Goal: Transaction & Acquisition: Purchase product/service

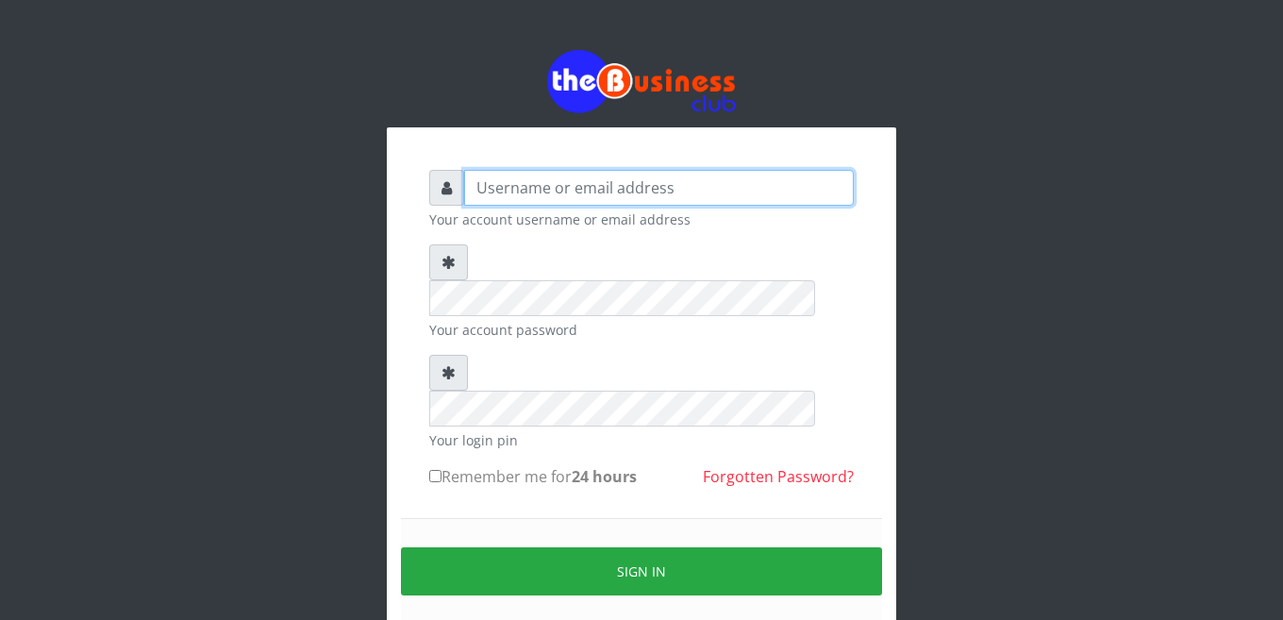
type input "Busybrain2"
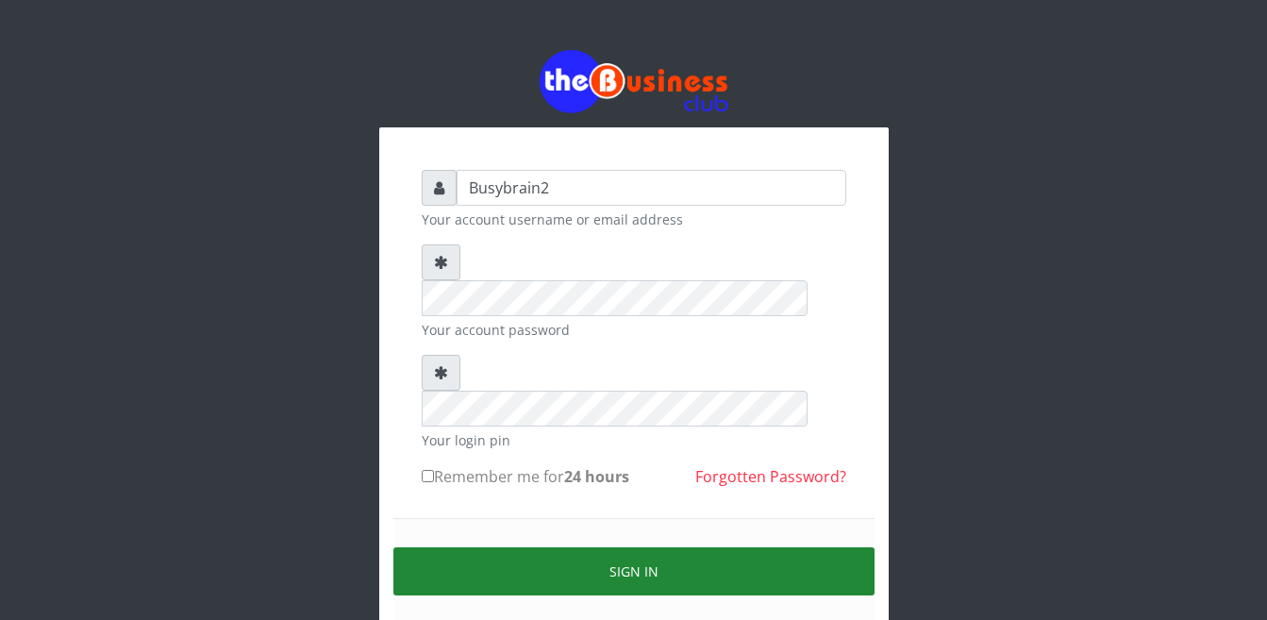
click at [634, 547] on button "Sign in" at bounding box center [633, 571] width 481 height 48
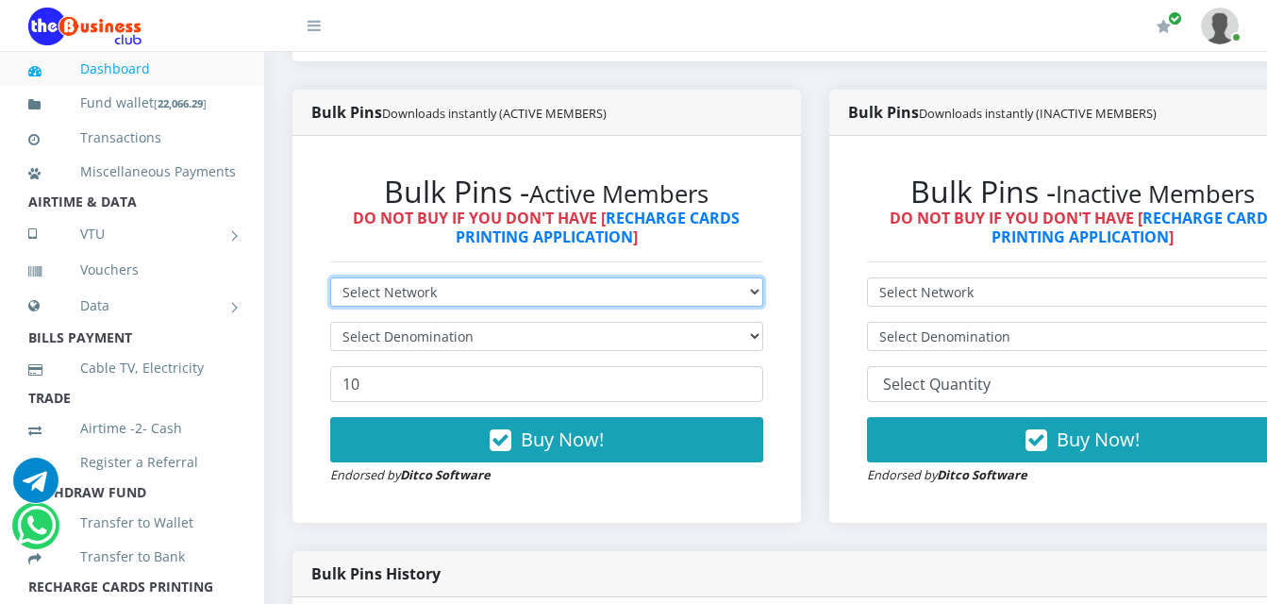
click at [491, 277] on select "Select Network MTN Globacom 9Mobile Airtel" at bounding box center [546, 291] width 433 height 29
select select "MTN"
click at [330, 277] on select "Select Network MTN Globacom 9Mobile Airtel" at bounding box center [546, 291] width 433 height 29
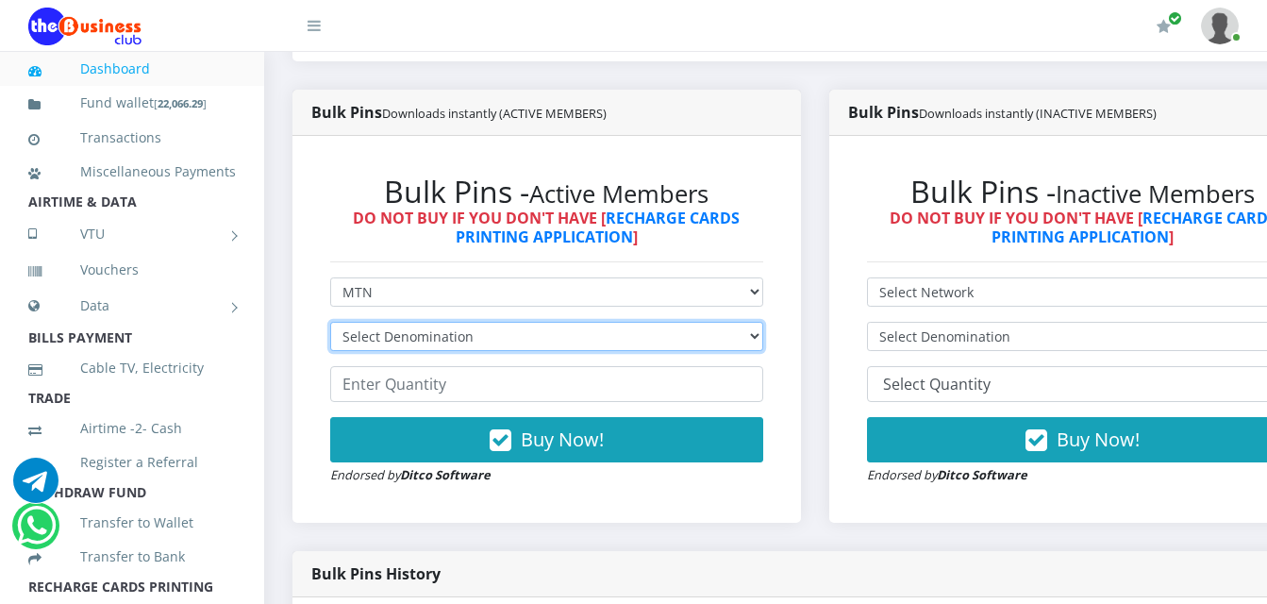
click at [488, 330] on select "Select Denomination MTN NGN100 - ₦96.99 MTN NGN200 - ₦193.98 MTN NGN400 - ₦387.…" at bounding box center [546, 336] width 433 height 29
select select "96.99-100"
click at [330, 322] on select "Select Denomination MTN NGN100 - ₦96.99 MTN NGN200 - ₦193.98 MTN NGN400 - ₦387.…" at bounding box center [546, 336] width 433 height 29
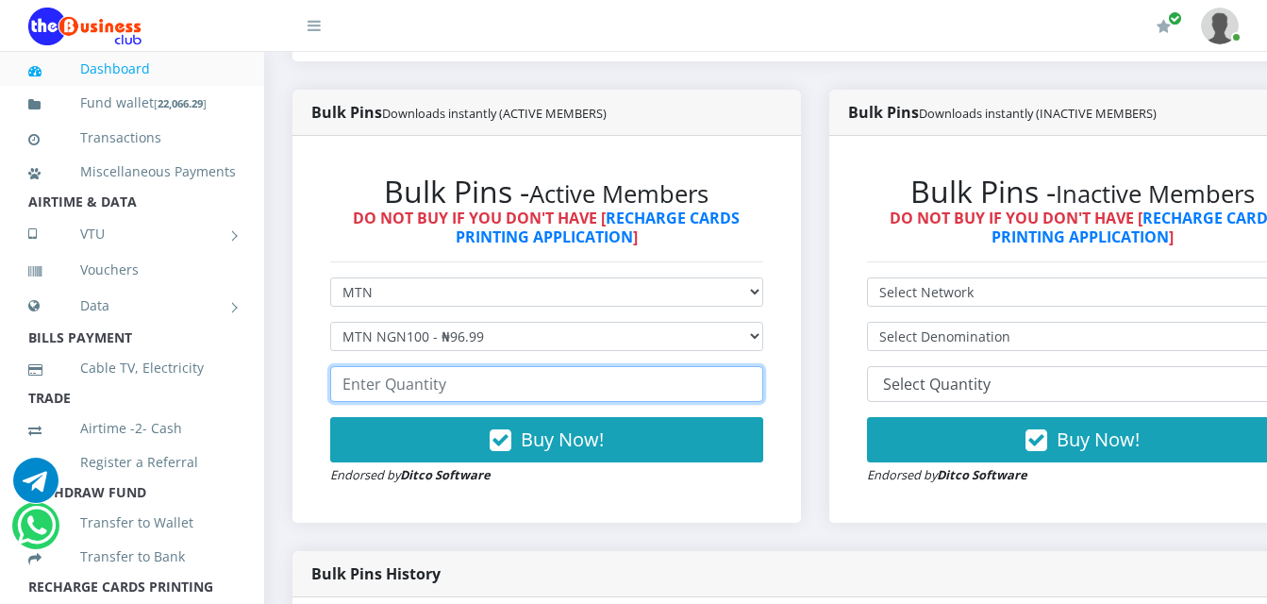
click at [487, 366] on input "number" at bounding box center [546, 384] width 433 height 36
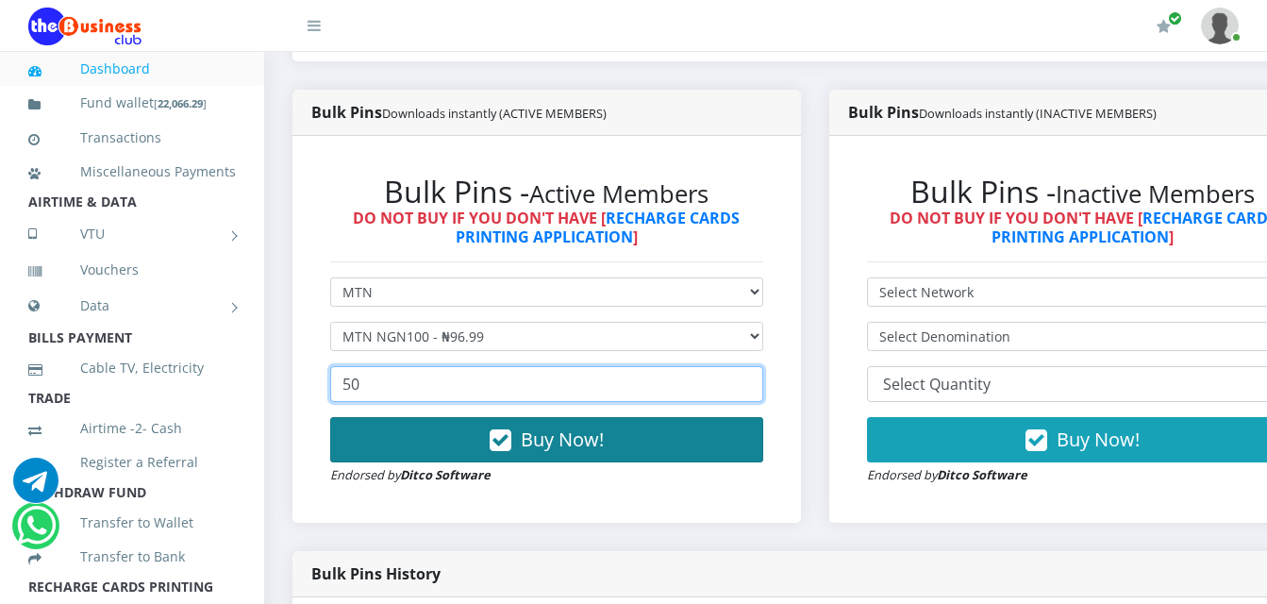
type input "50"
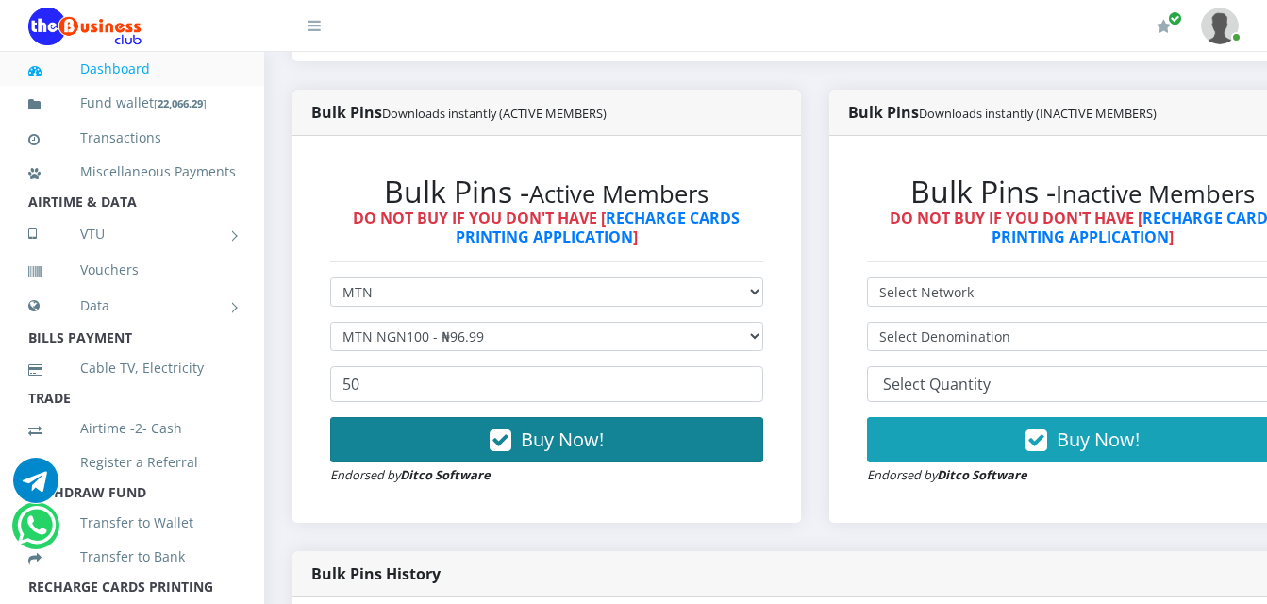
click at [469, 436] on button "Buy Now!" at bounding box center [546, 439] width 433 height 45
